Goal: Information Seeking & Learning: Learn about a topic

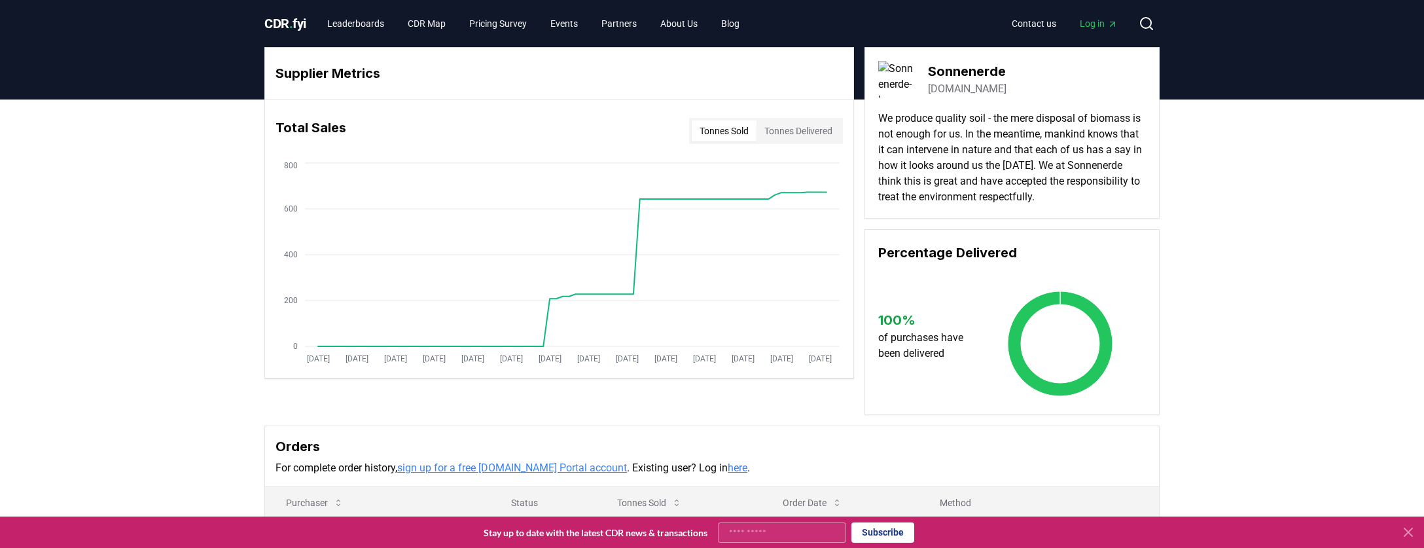
click at [971, 70] on h3 "Sonnenerde" at bounding box center [967, 72] width 79 height 20
click at [958, 151] on p "We produce quality soil - the mere disposal of biomass is not enough for us. In…" at bounding box center [1012, 158] width 268 height 94
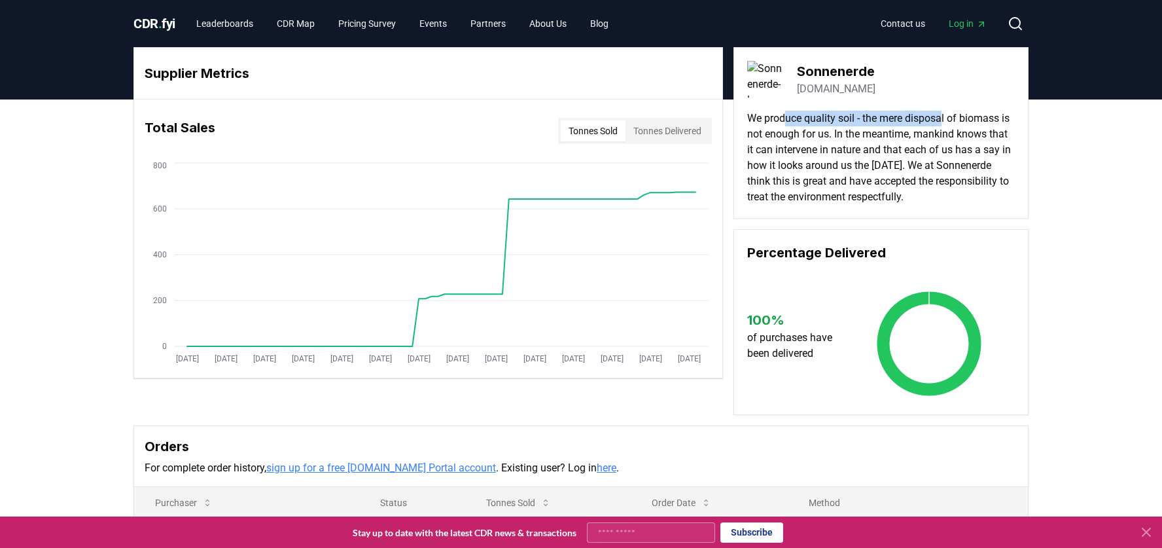
drag, startPoint x: 794, startPoint y: 119, endPoint x: 950, endPoint y: 120, distance: 156.4
click at [950, 120] on p "We produce quality soil - the mere disposal of biomass is not enough for us. In…" at bounding box center [881, 158] width 268 height 94
click at [946, 122] on p "We produce quality soil - the mere disposal of biomass is not enough for us. In…" at bounding box center [881, 158] width 268 height 94
drag, startPoint x: 948, startPoint y: 121, endPoint x: 805, endPoint y: 139, distance: 143.8
click at [811, 140] on p "We produce quality soil - the mere disposal of biomass is not enough for us. In…" at bounding box center [881, 158] width 268 height 94
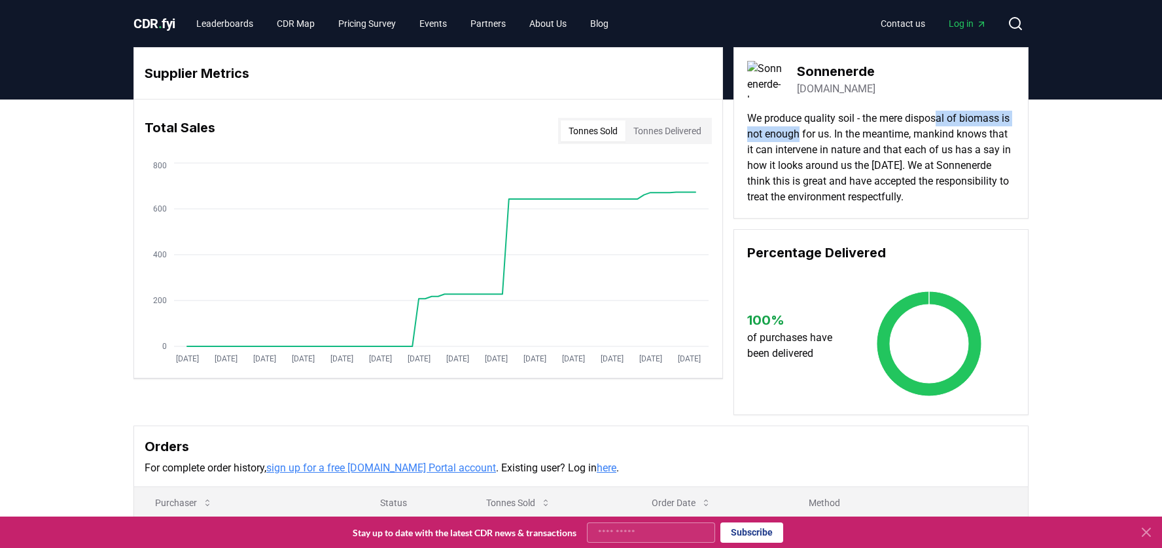
click at [798, 139] on p "We produce quality soil - the mere disposal of biomass is not enough for us. In…" at bounding box center [881, 158] width 268 height 94
drag, startPoint x: 849, startPoint y: 137, endPoint x: 919, endPoint y: 134, distance: 70.7
click at [919, 134] on p "We produce quality soil - the mere disposal of biomass is not enough for us. In…" at bounding box center [881, 158] width 268 height 94
click at [905, 136] on p "We produce quality soil - the mere disposal of biomass is not enough for us. In…" at bounding box center [881, 158] width 268 height 94
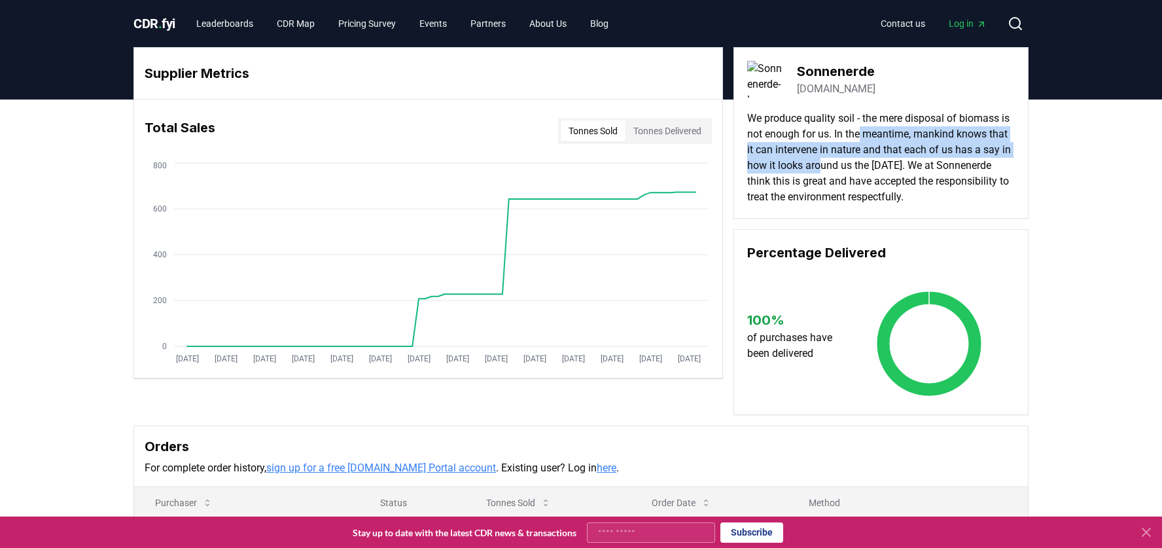
drag, startPoint x: 871, startPoint y: 137, endPoint x: 853, endPoint y: 166, distance: 33.6
click at [853, 166] on p "We produce quality soil - the mere disposal of biomass is not enough for us. In…" at bounding box center [881, 158] width 268 height 94
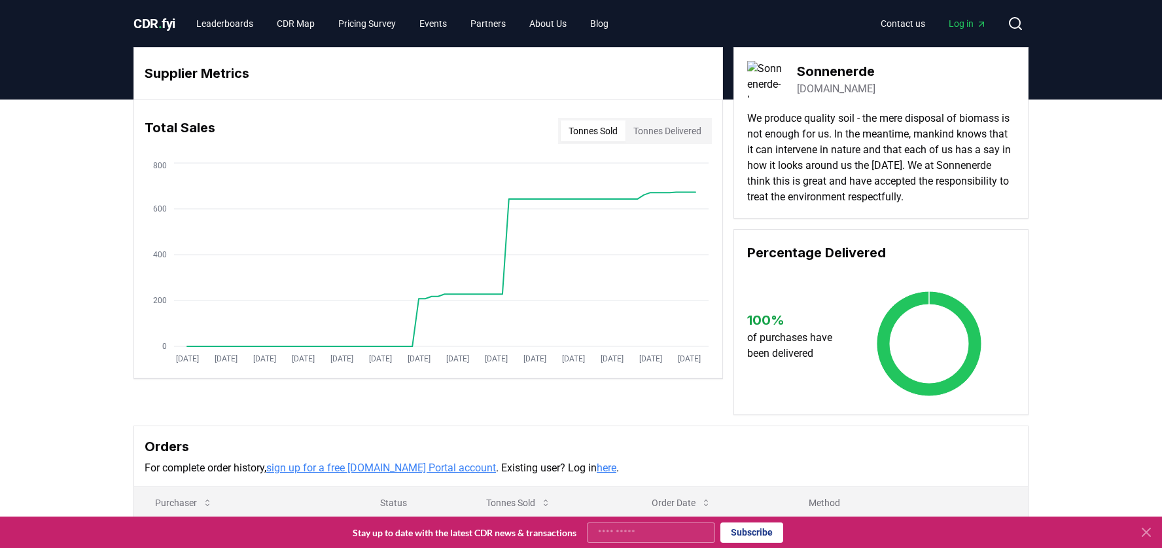
click at [853, 166] on p "We produce quality soil - the mere disposal of biomass is not enough for us. In…" at bounding box center [881, 158] width 268 height 94
